Goal: Task Accomplishment & Management: Use online tool/utility

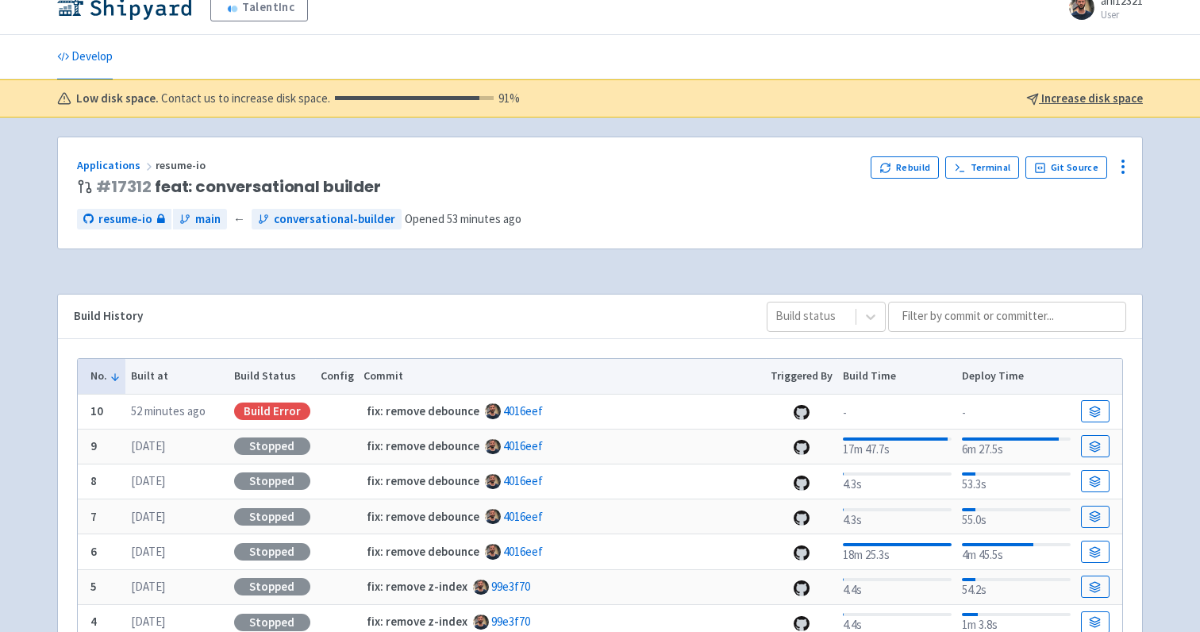
scroll to position [29, 0]
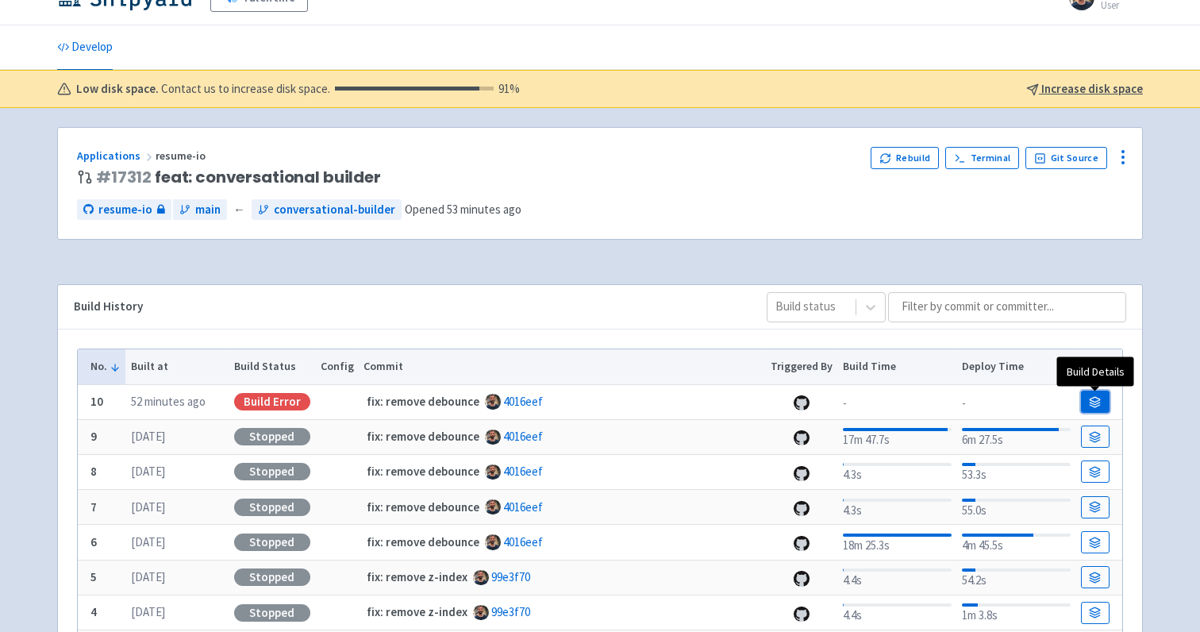
click at [1099, 400] on icon at bounding box center [1095, 402] width 12 height 12
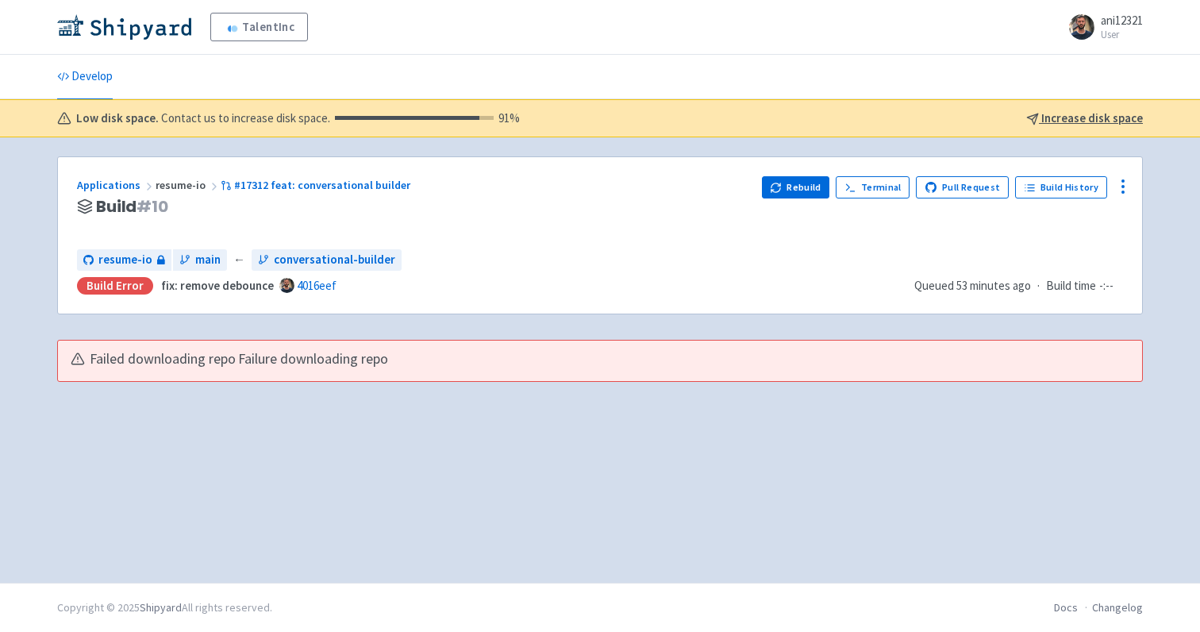
click at [173, 340] on div "Failed downloading repo Failure downloading repo" at bounding box center [599, 361] width 1085 height 42
click at [818, 194] on button "Rebuild" at bounding box center [796, 187] width 68 height 22
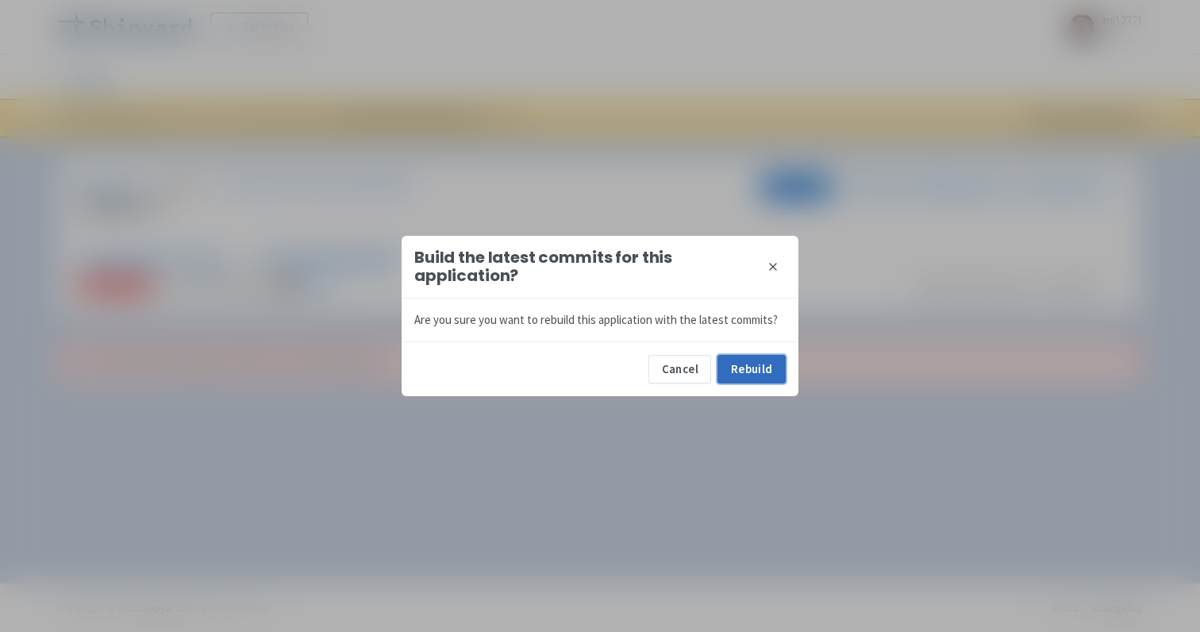
click at [736, 369] on button "Rebuild" at bounding box center [751, 369] width 68 height 29
